Goal: Task Accomplishment & Management: Manage account settings

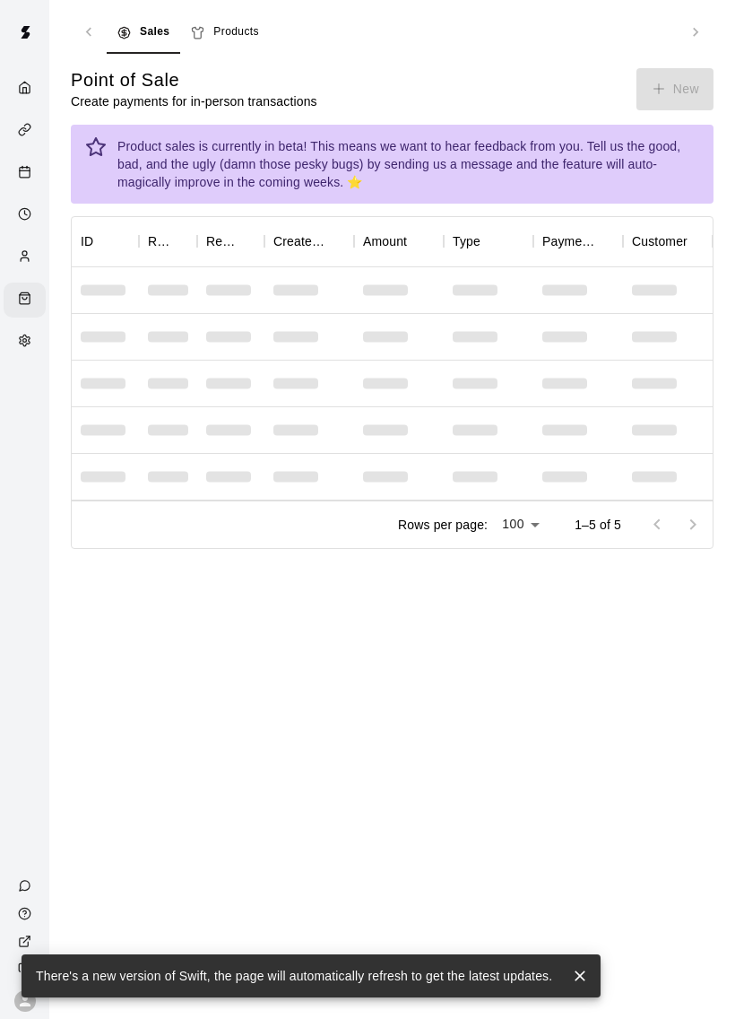
click at [210, 158] on div "Product sales is currently in beta! This means we want to hear feedback from yo…" at bounding box center [408, 164] width 582 height 68
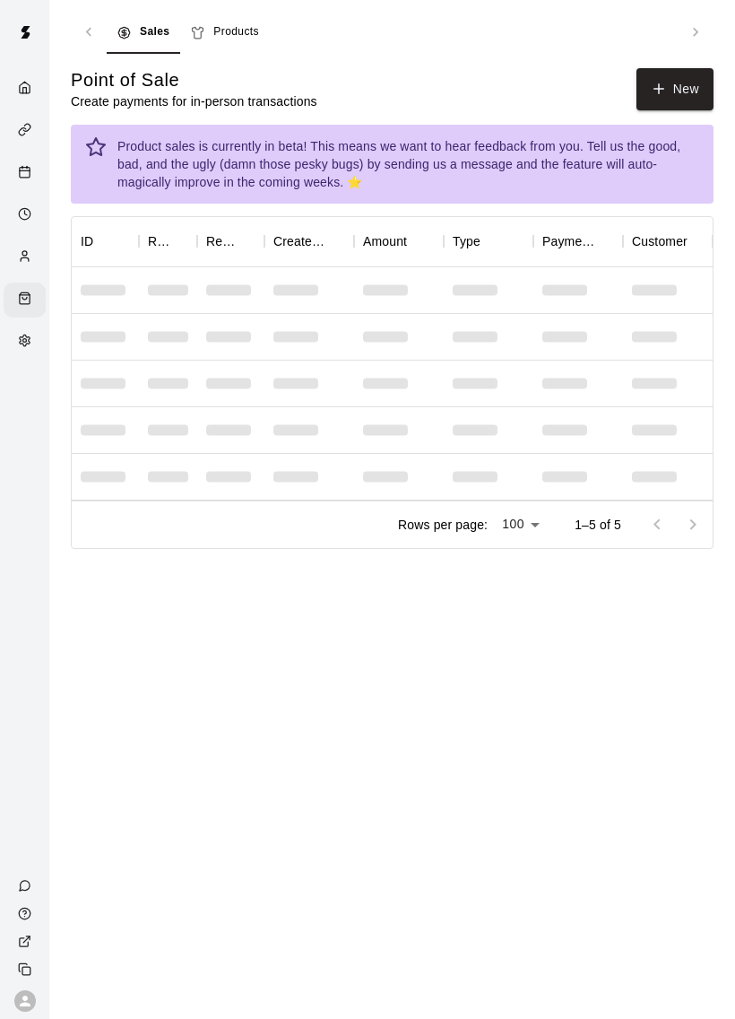
click at [22, 253] on div "Customers" at bounding box center [29, 257] width 22 height 17
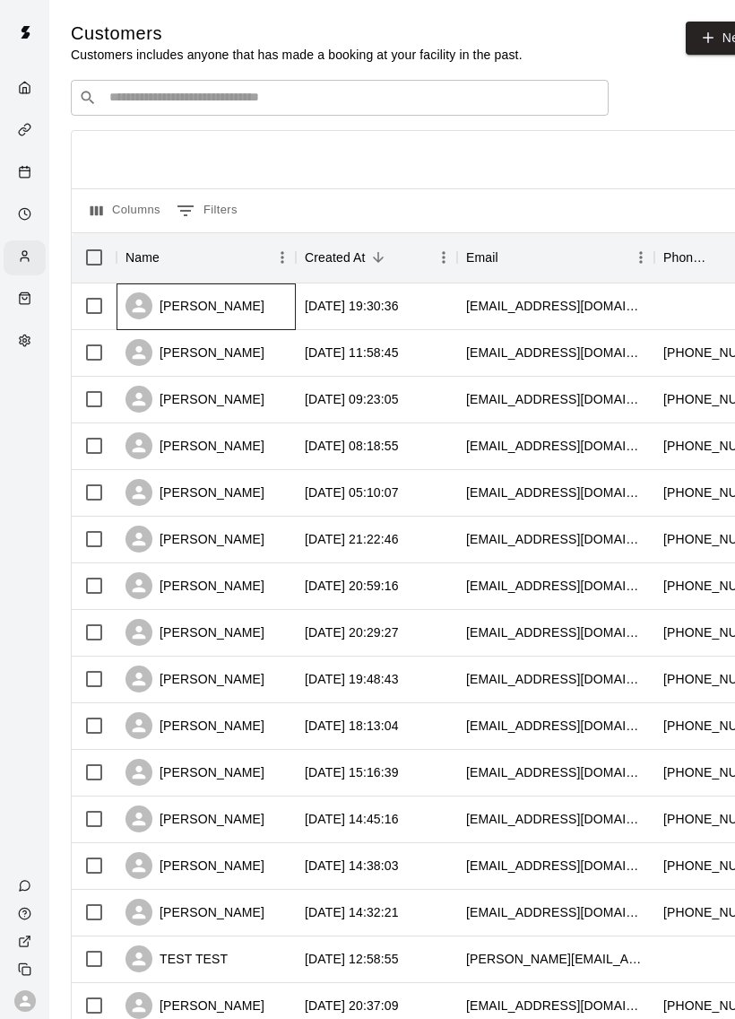
click at [191, 309] on div "[PERSON_NAME]" at bounding box center [195, 305] width 139 height 27
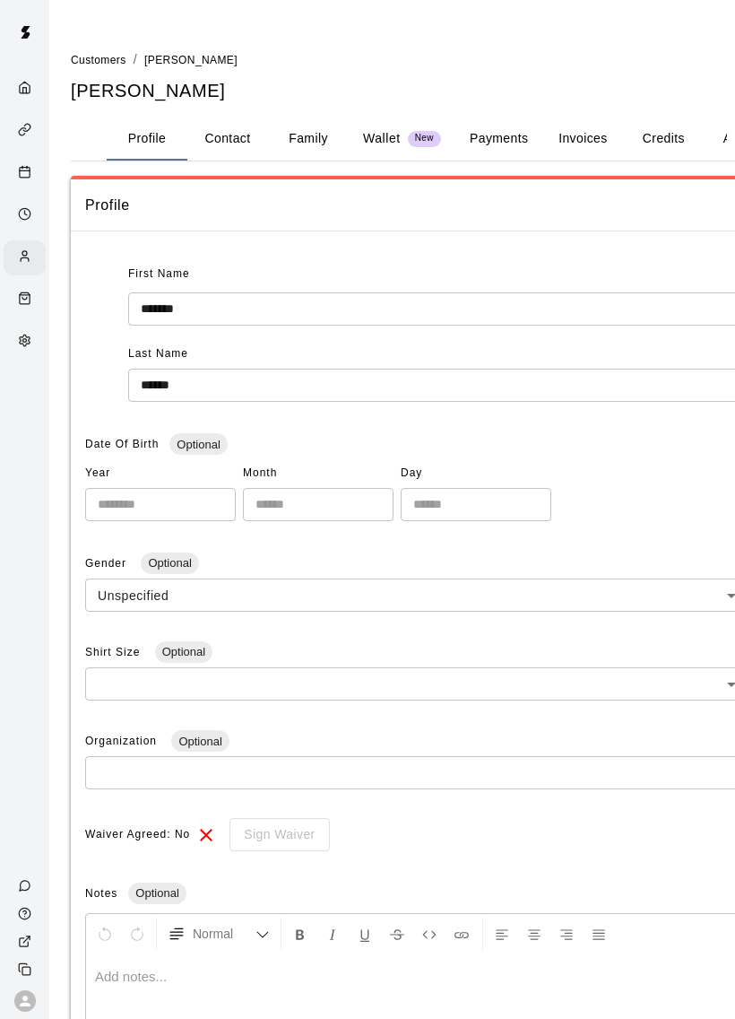
click at [228, 119] on button "Contact" at bounding box center [227, 138] width 81 height 43
select select "**"
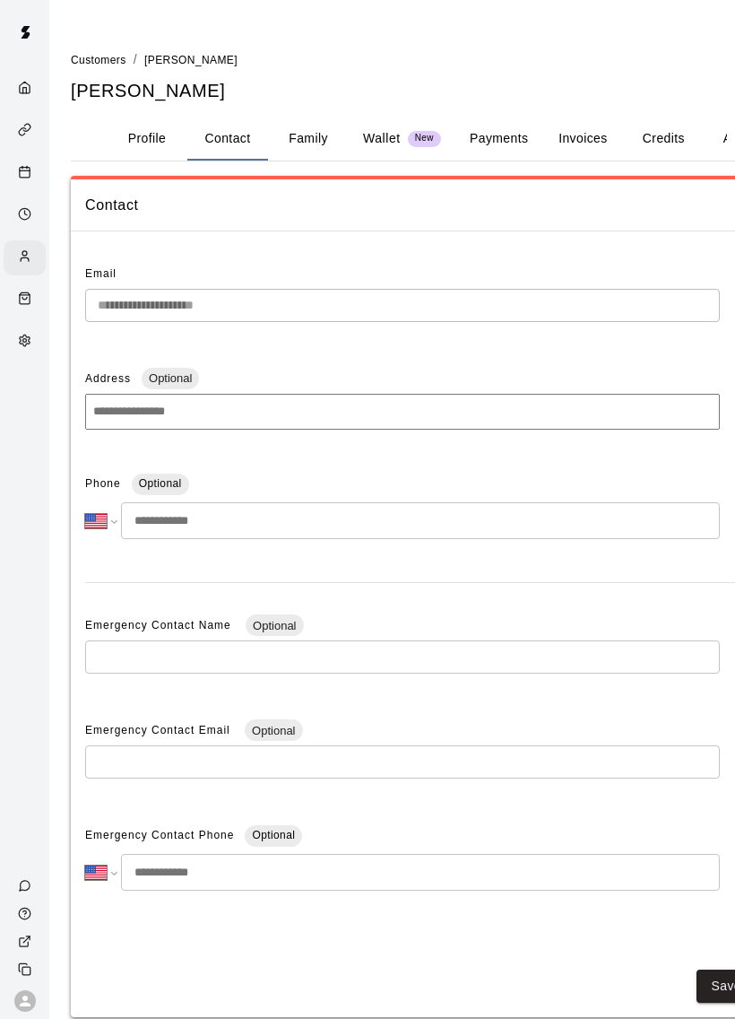
click at [317, 148] on button "Family" at bounding box center [308, 138] width 81 height 43
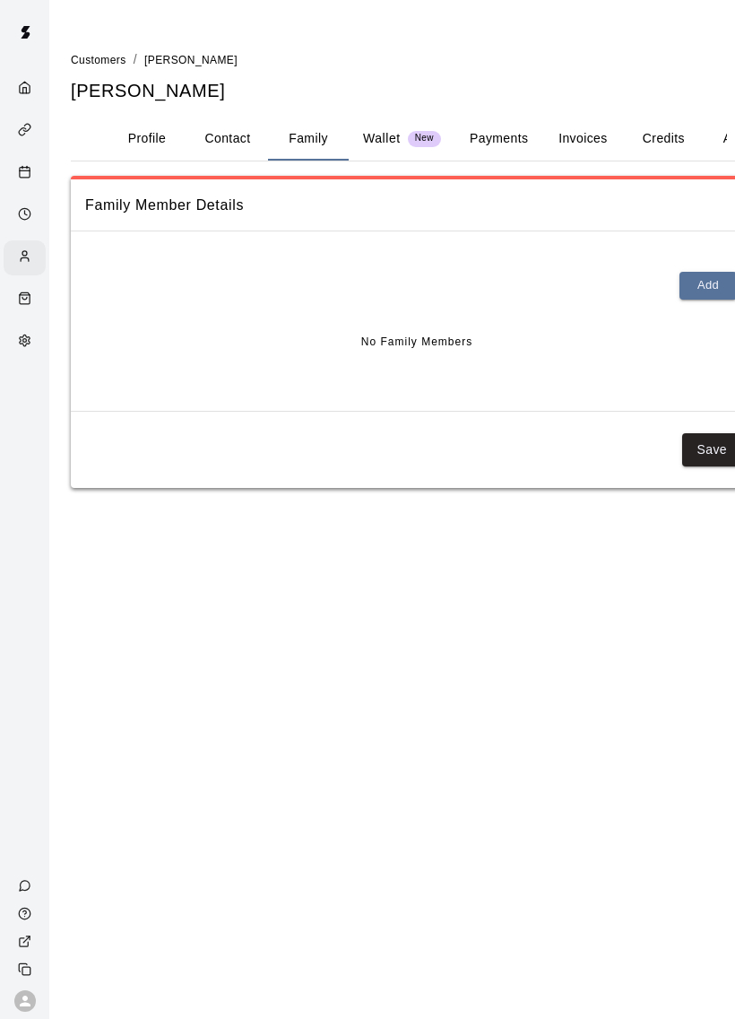
click at [382, 135] on p "Wallet" at bounding box center [382, 138] width 38 height 19
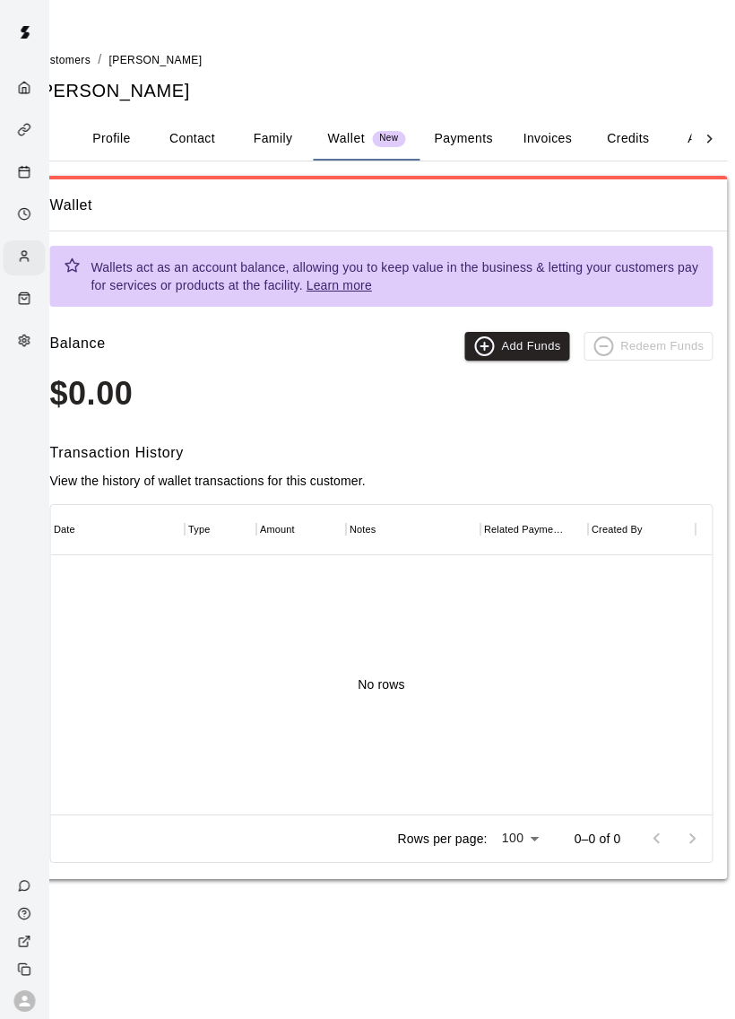
scroll to position [0, 49]
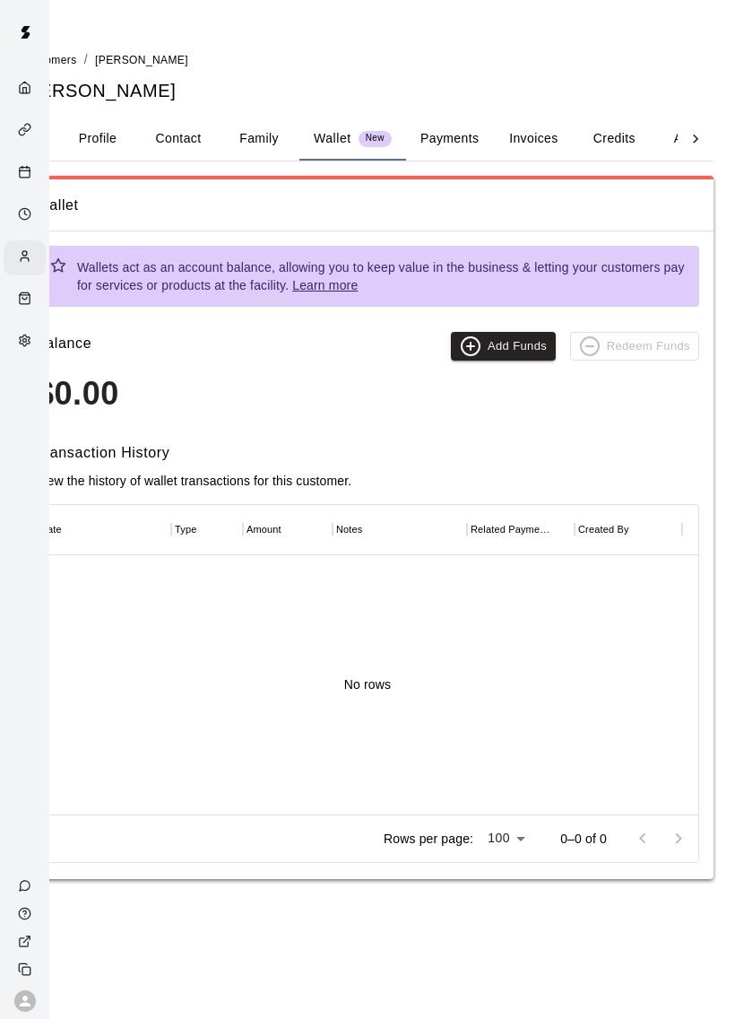
click at [439, 132] on button "Payments" at bounding box center [449, 138] width 87 height 43
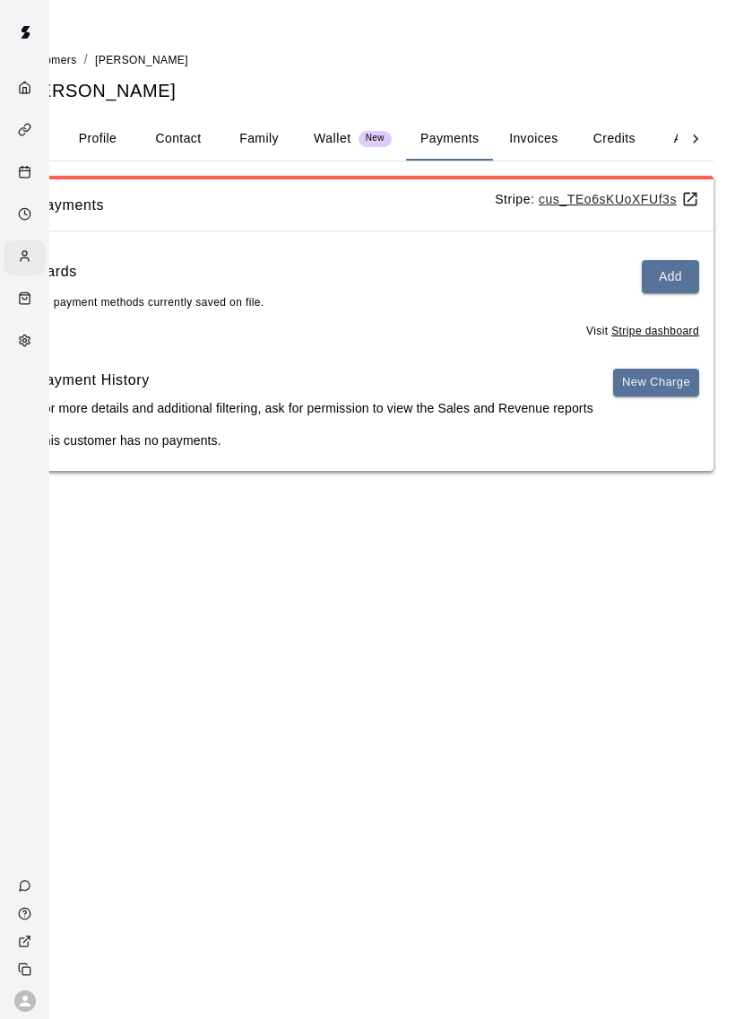
click at [536, 139] on button "Invoices" at bounding box center [533, 138] width 81 height 43
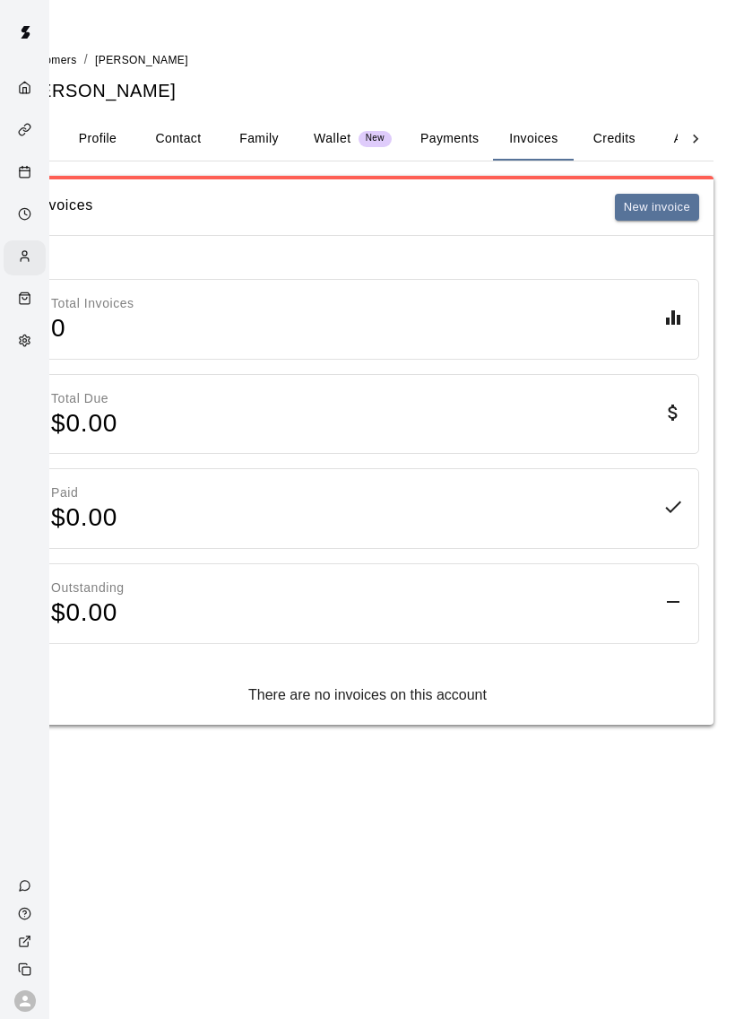
click at [604, 141] on button "Credits" at bounding box center [614, 138] width 81 height 43
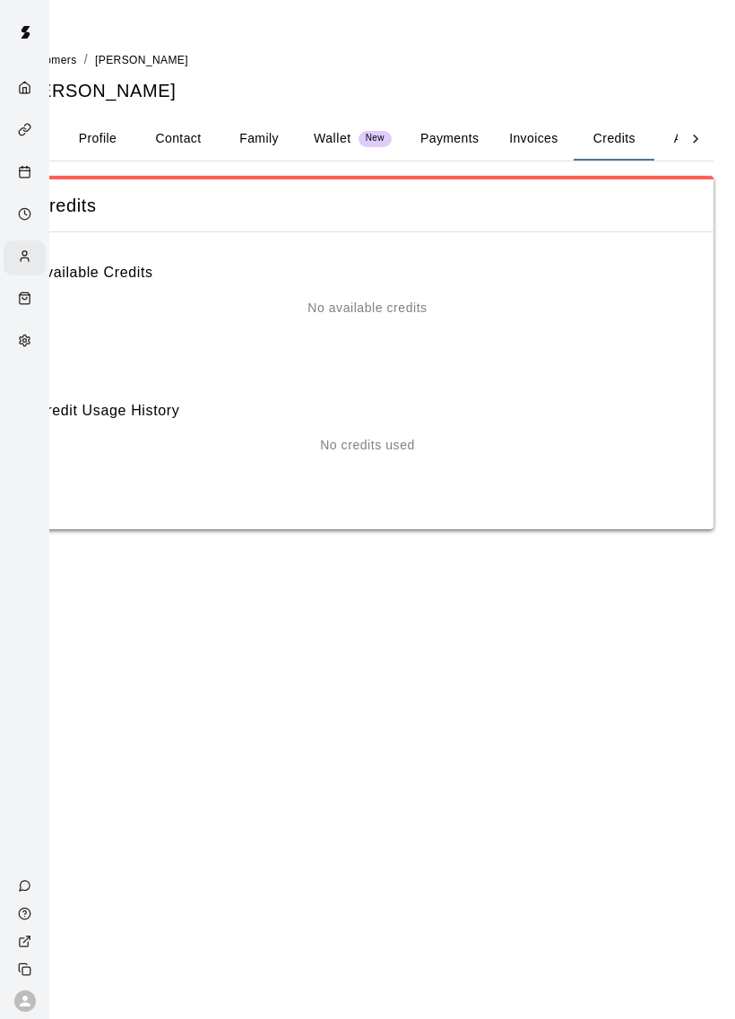
click at [693, 137] on icon at bounding box center [696, 139] width 18 height 18
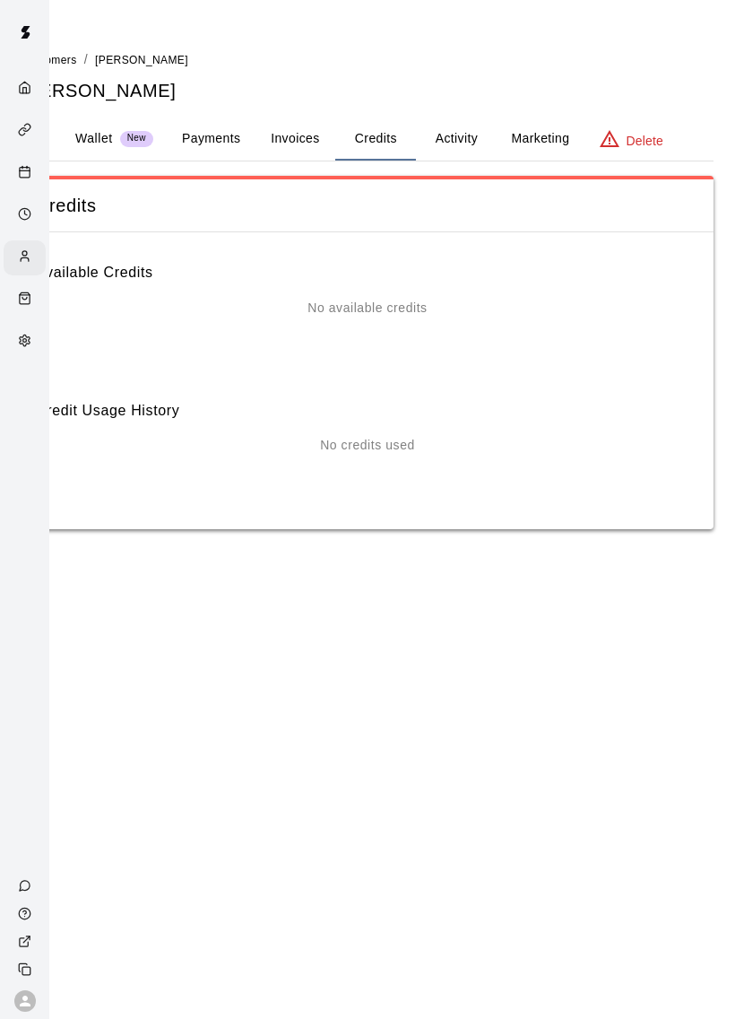
scroll to position [0, 239]
click at [447, 145] on button "Activity" at bounding box center [456, 138] width 81 height 43
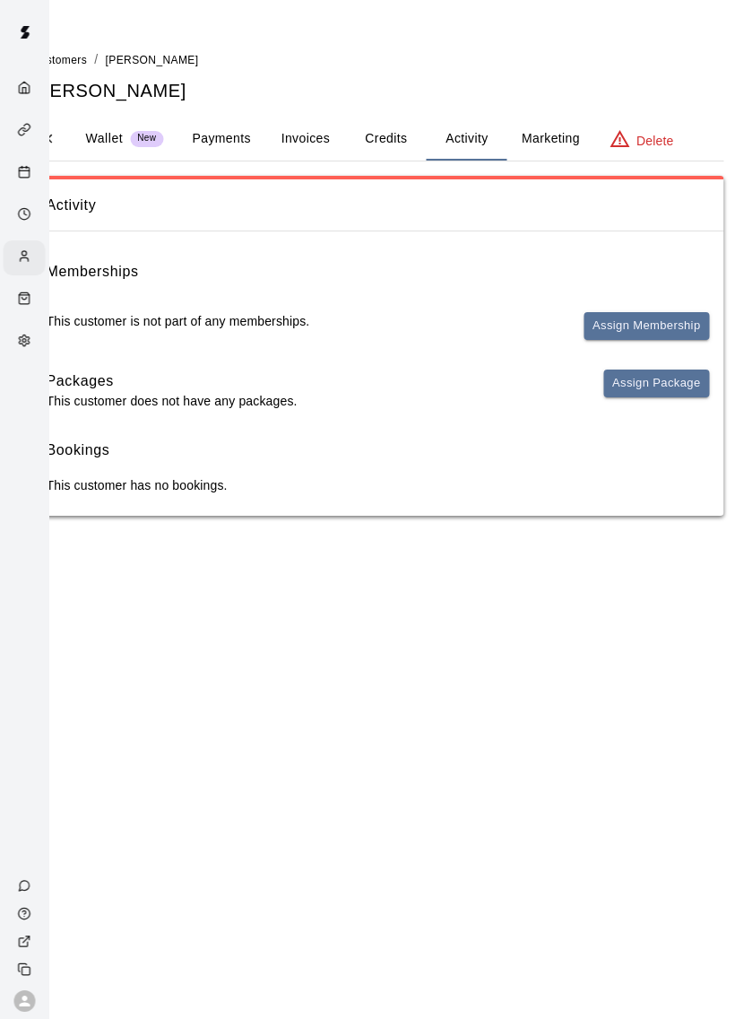
scroll to position [0, 0]
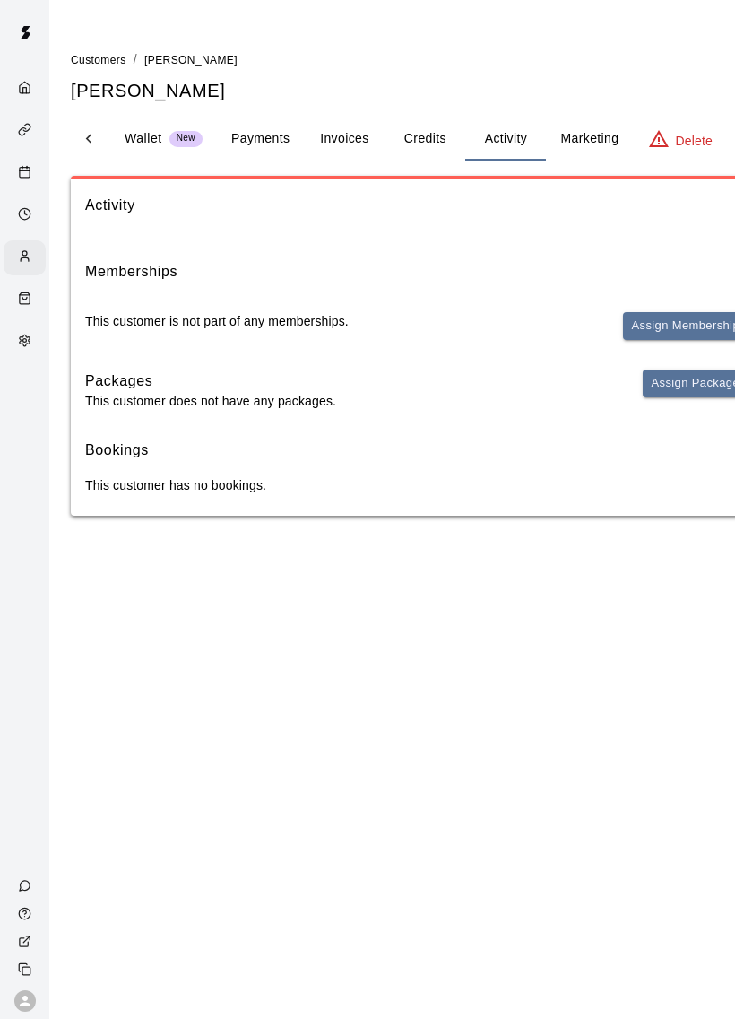
click at [651, 325] on button "Assign Membership" at bounding box center [686, 326] width 126 height 28
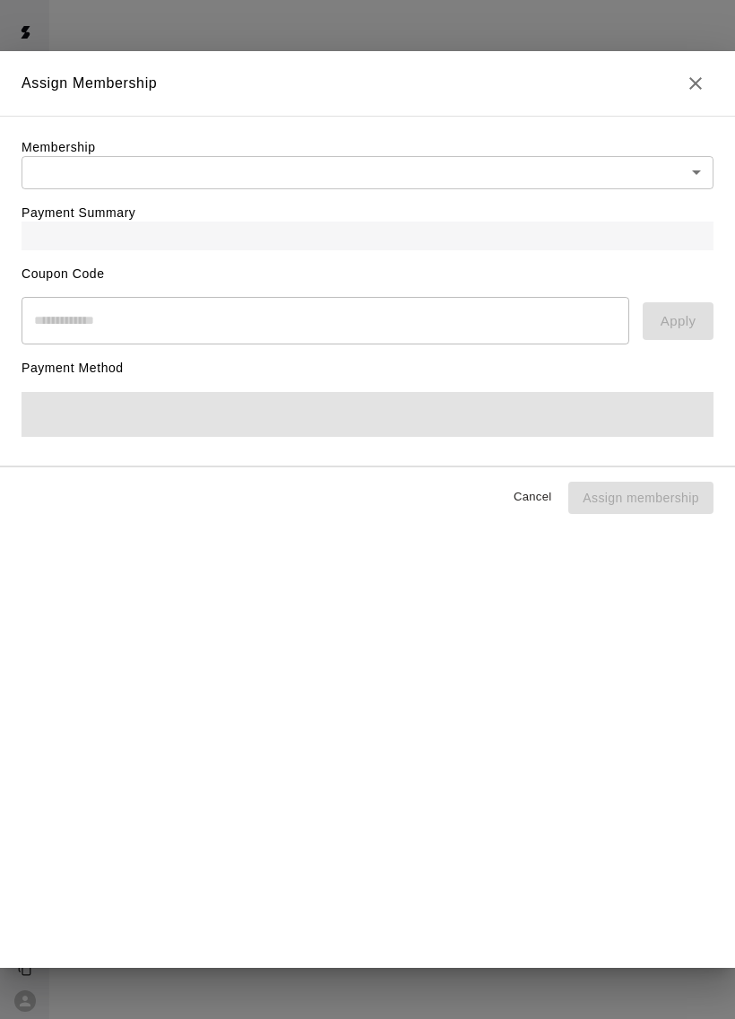
click at [456, 150] on div "Membership ​ ​" at bounding box center [368, 163] width 692 height 51
click at [498, 176] on body "Customers / Rebecca Campos Rebecca Campos Profile Contact Family Wallet New Pay…" at bounding box center [367, 275] width 735 height 551
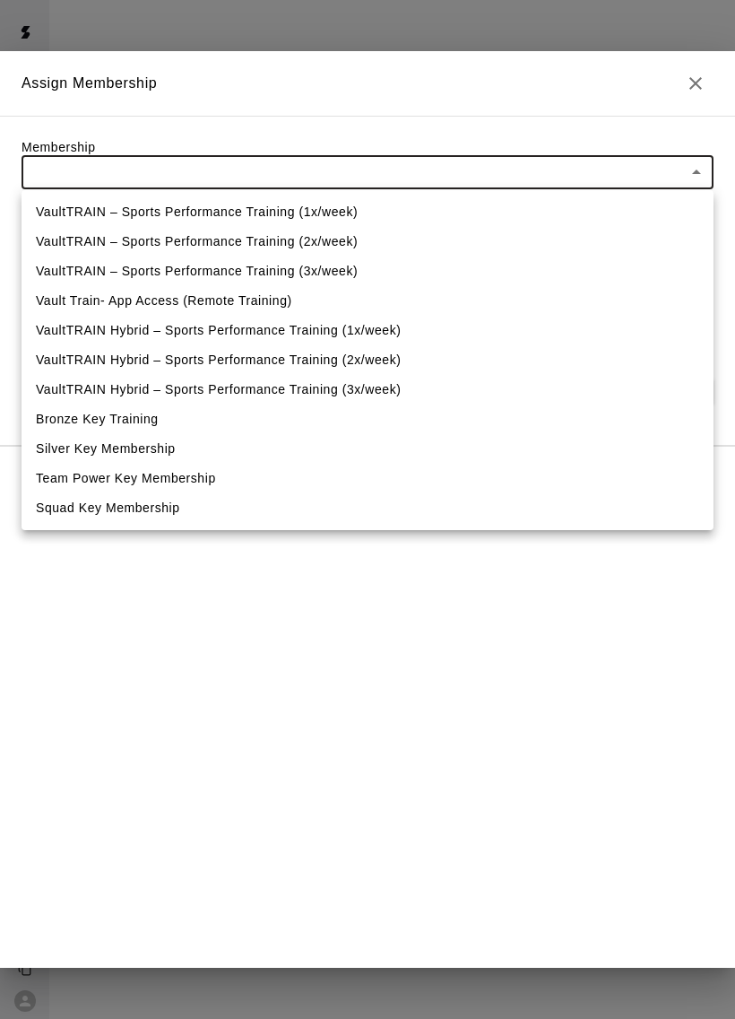
click at [343, 214] on li "VaultTRAIN – Sports Performance Training (1x/week)" at bounding box center [368, 212] width 692 height 30
type input "**********"
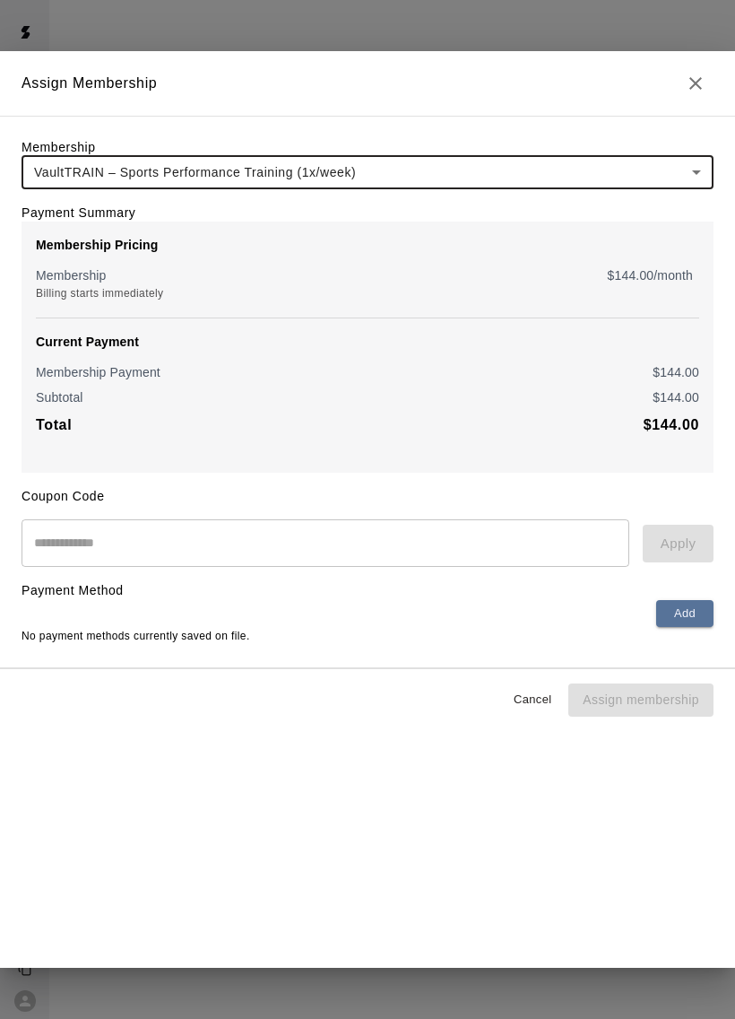
click at [680, 606] on button "Add" at bounding box center [684, 614] width 57 height 28
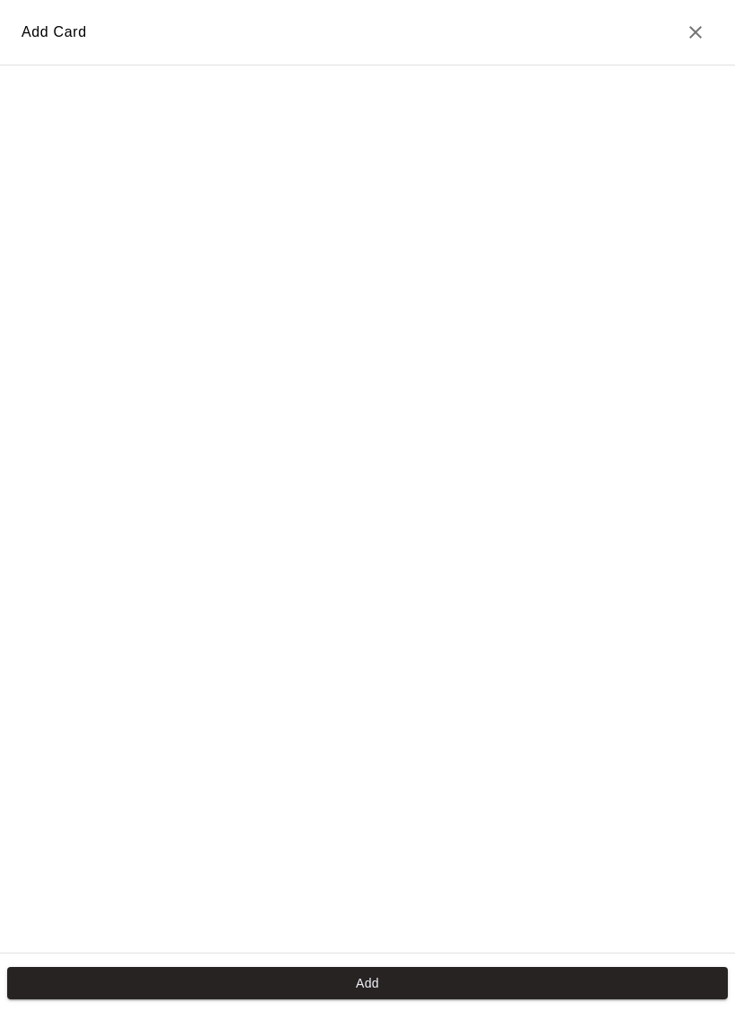
click at [273, 638] on div at bounding box center [367, 509] width 735 height 889
click at [386, 970] on button "Add" at bounding box center [367, 983] width 721 height 33
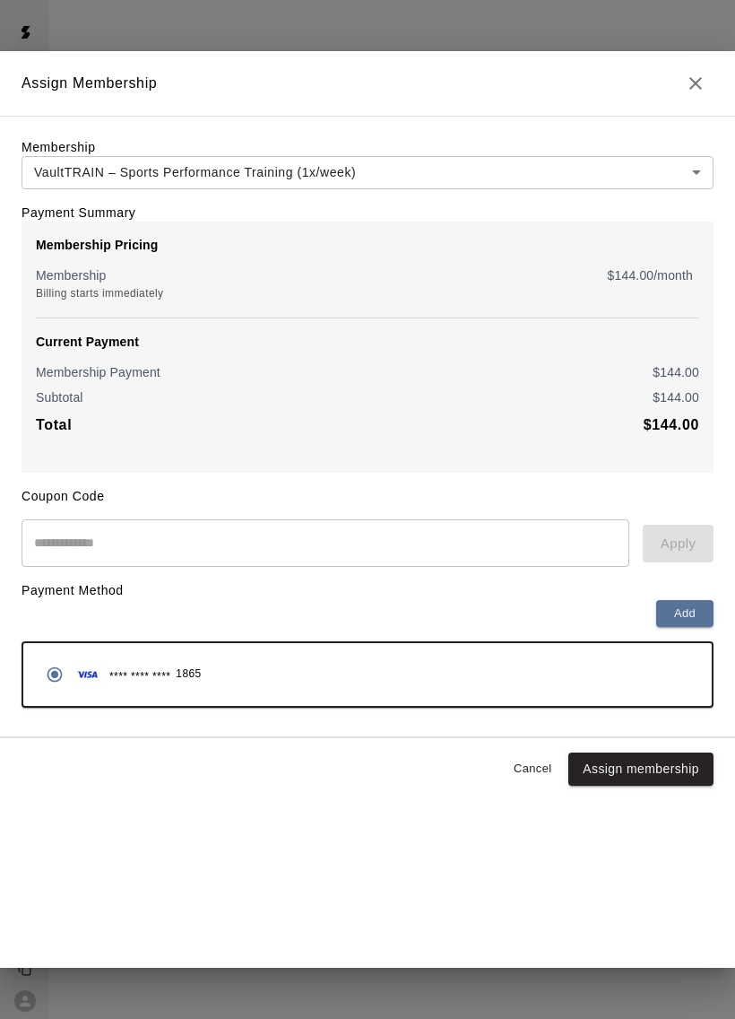
click at [641, 778] on button "Assign membership" at bounding box center [641, 768] width 145 height 33
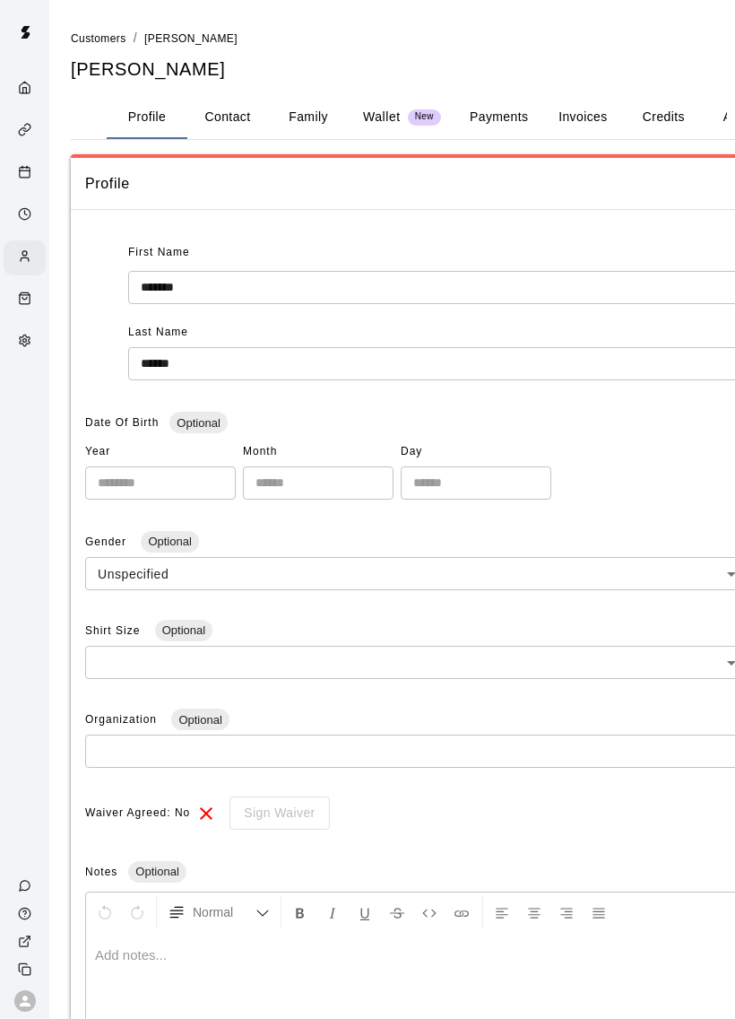
scroll to position [21, 0]
click at [19, 90] on icon "Home" at bounding box center [24, 87] width 13 height 13
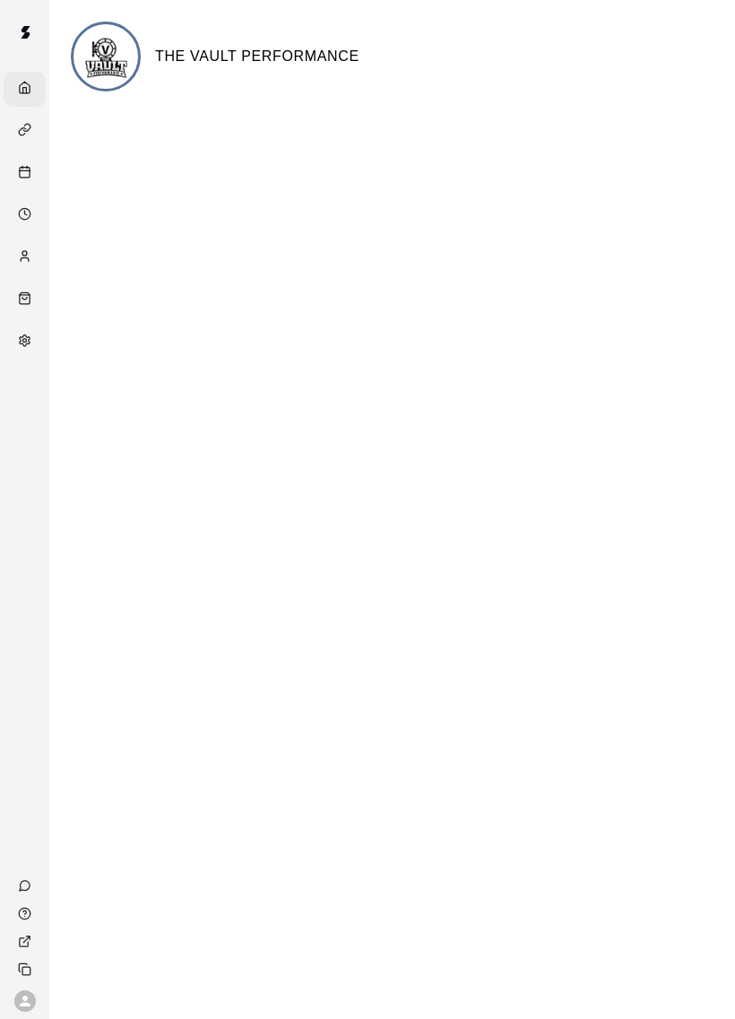
click at [25, 145] on div "Services" at bounding box center [25, 131] width 42 height 35
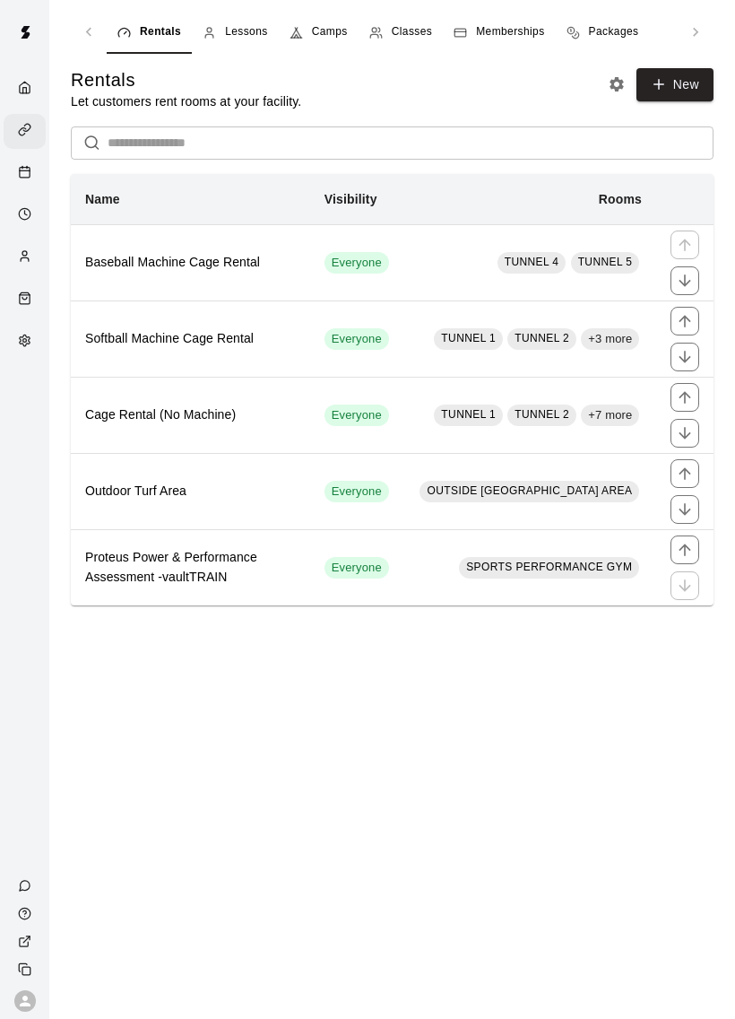
click at [414, 37] on span "Classes" at bounding box center [412, 32] width 40 height 18
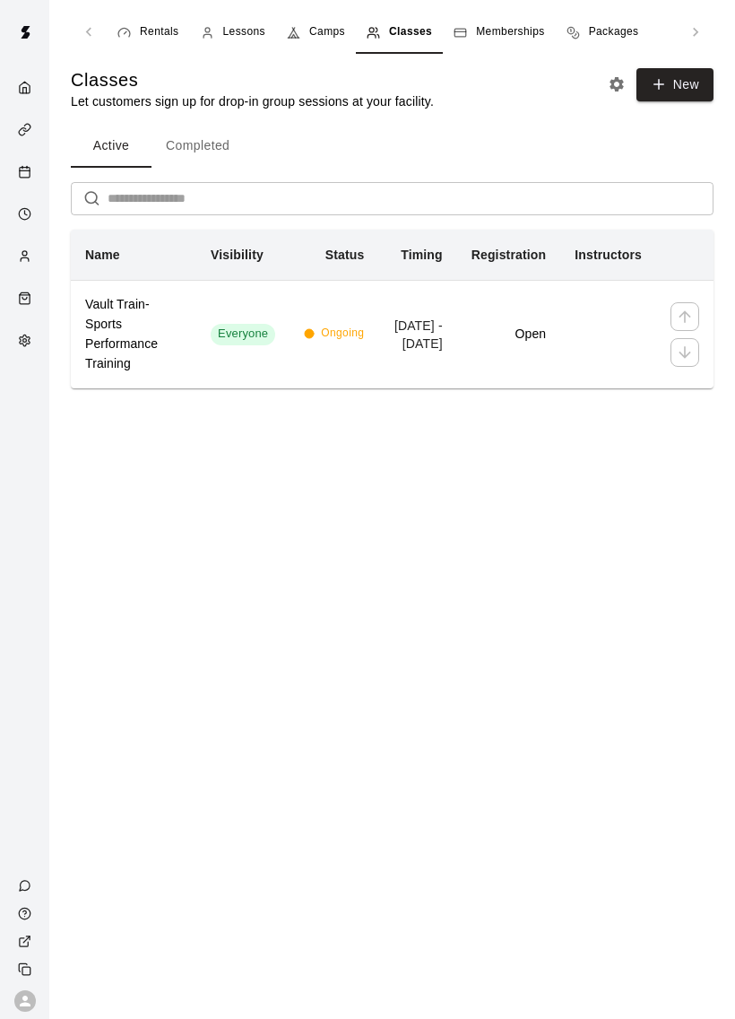
click at [14, 145] on div "Services" at bounding box center [25, 131] width 42 height 35
